Goal: Task Accomplishment & Management: Manage account settings

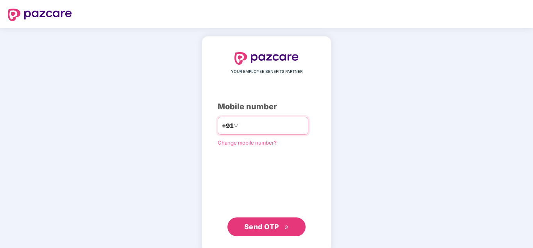
click at [250, 126] on input "number" at bounding box center [272, 125] width 64 height 13
type input "**********"
click at [271, 226] on span "Send OTP" at bounding box center [261, 226] width 35 height 8
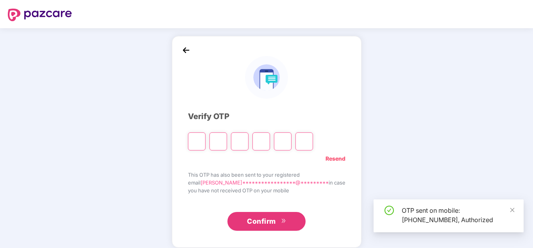
scroll to position [7, 0]
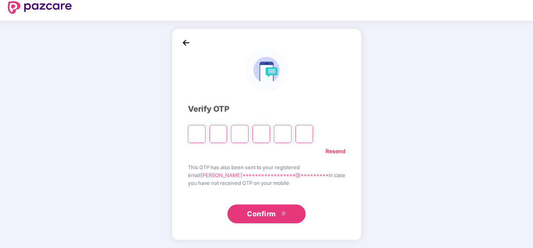
type input "*"
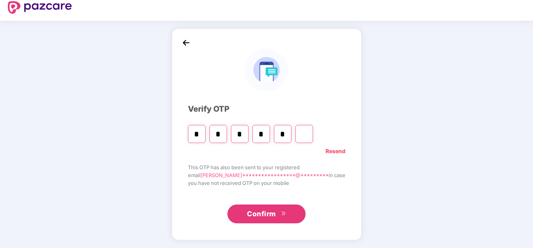
type input "*"
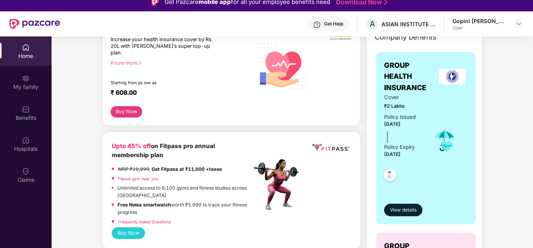
scroll to position [196, 0]
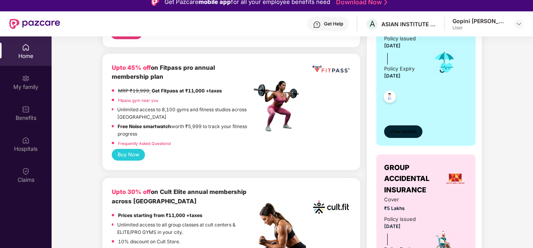
click at [407, 131] on span "View details" at bounding box center [403, 131] width 27 height 7
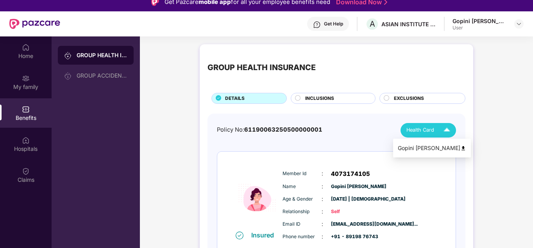
click at [430, 129] on span "Health Card" at bounding box center [421, 130] width 28 height 8
click at [437, 146] on div "Gopini [PERSON_NAME]" at bounding box center [432, 148] width 68 height 9
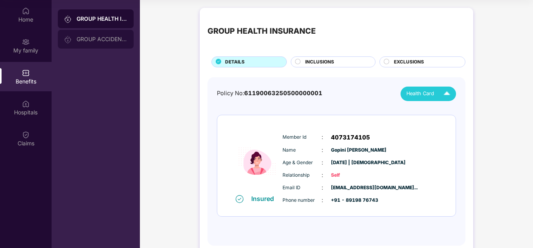
click at [109, 37] on div "GROUP ACCIDENTAL INSURANCE" at bounding box center [102, 39] width 51 height 6
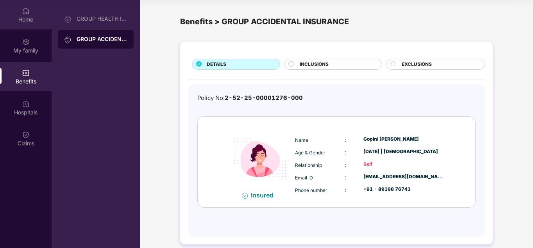
click at [30, 17] on div "Home" at bounding box center [26, 20] width 52 height 8
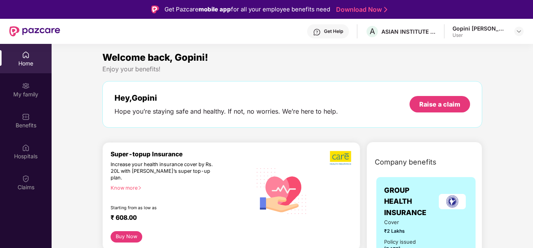
click at [513, 33] on div "Gopini [PERSON_NAME] User" at bounding box center [488, 32] width 71 height 14
click at [517, 32] on img at bounding box center [519, 31] width 6 height 6
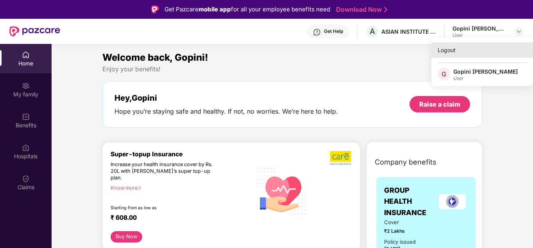
click at [484, 47] on div "Logout" at bounding box center [483, 49] width 102 height 15
